Goal: Navigation & Orientation: Find specific page/section

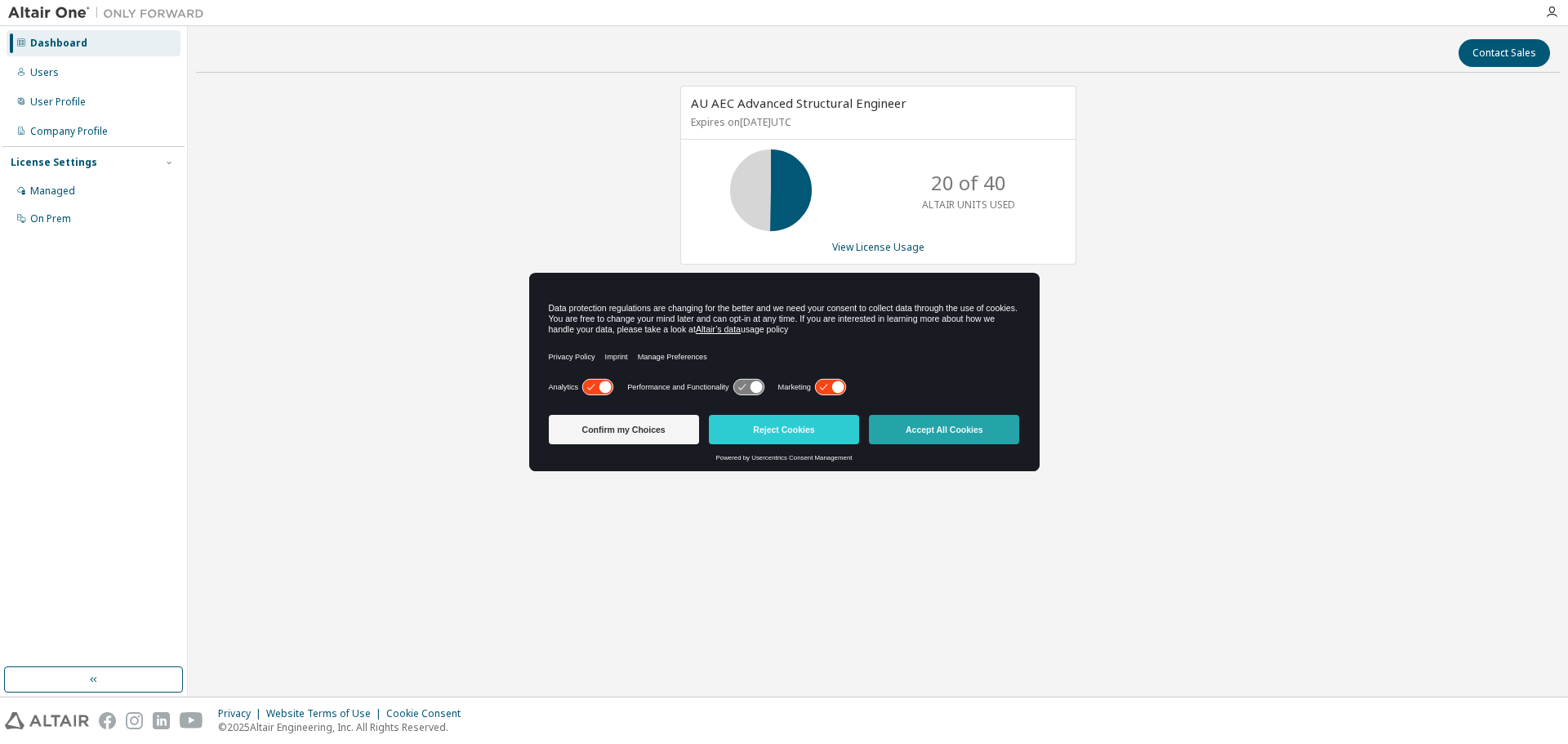
click at [989, 430] on button "Accept All Cookies" at bounding box center [944, 430] width 150 height 29
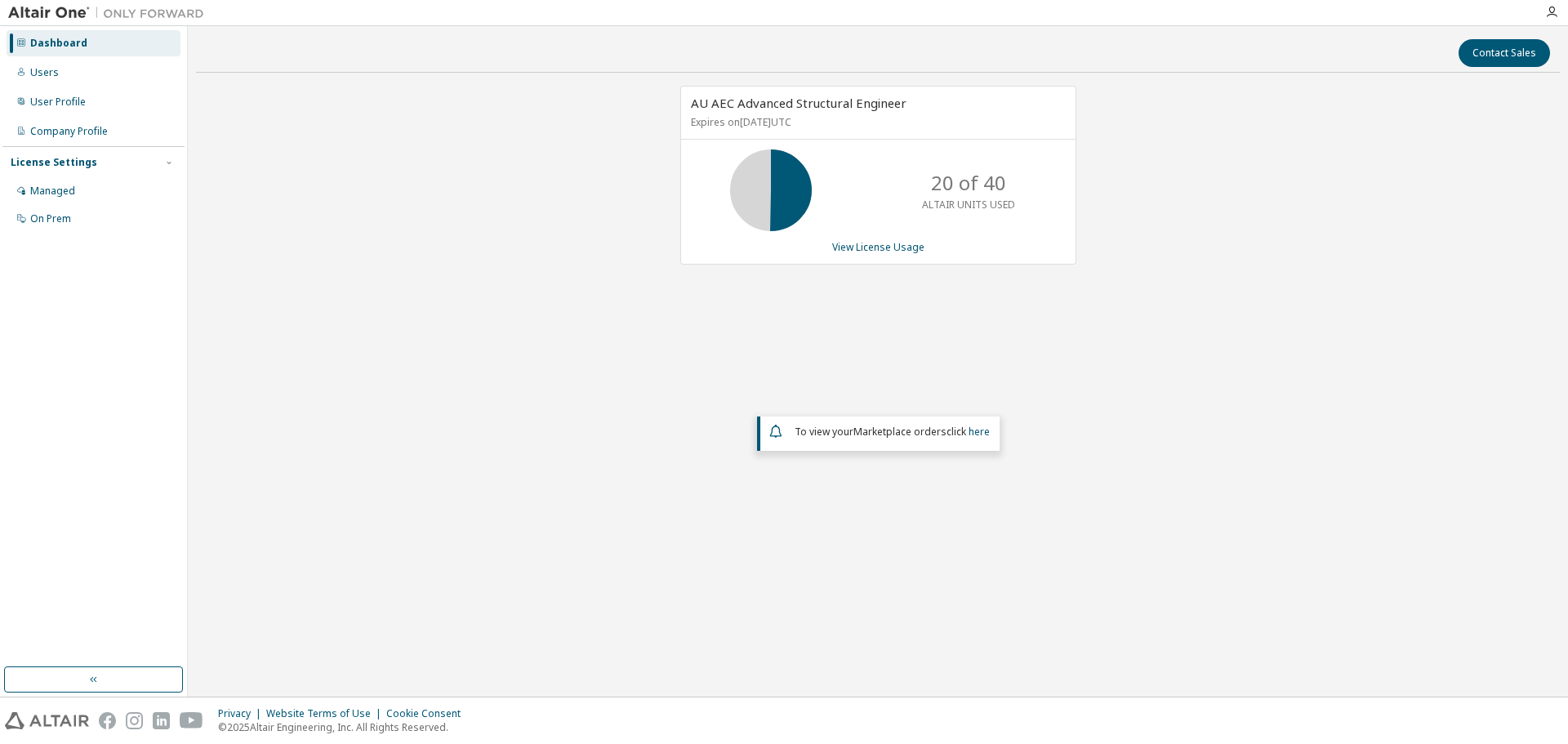
click at [56, 15] on img at bounding box center [110, 13] width 204 height 16
click at [50, 11] on img at bounding box center [110, 13] width 204 height 16
click at [35, 13] on img at bounding box center [110, 13] width 204 height 16
click at [15, 10] on img at bounding box center [110, 13] width 204 height 16
